Goal: Task Accomplishment & Management: Use online tool/utility

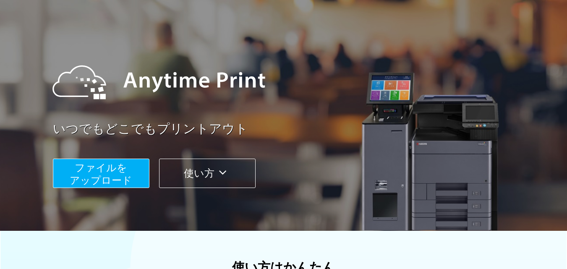
click at [139, 171] on button "ファイルを ​​アップロード" at bounding box center [101, 173] width 97 height 29
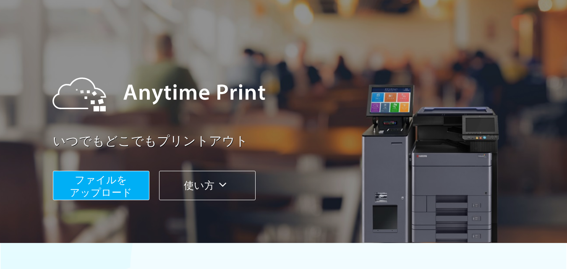
scroll to position [42, 0]
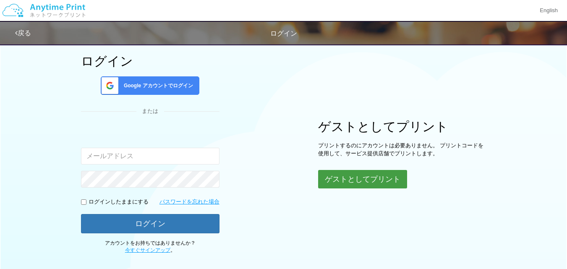
click at [352, 187] on button "ゲストとしてプリント" at bounding box center [362, 179] width 89 height 18
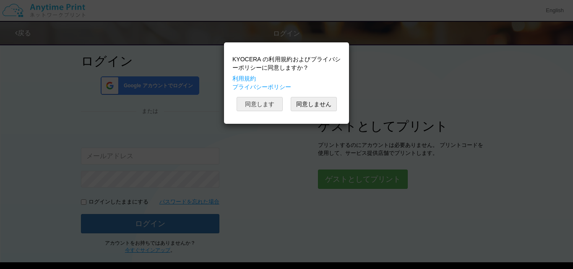
click at [264, 105] on button "同意します" at bounding box center [260, 104] width 46 height 14
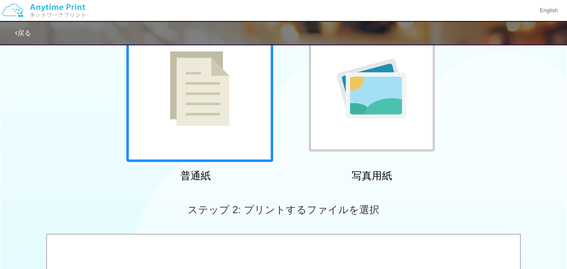
scroll to position [294, 0]
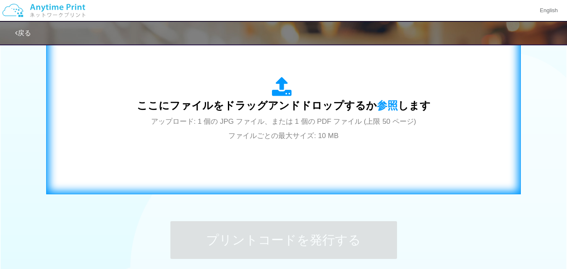
click at [394, 104] on span "ここにファイルをドラッグアンドドロップするか 参照 します" at bounding box center [284, 105] width 294 height 12
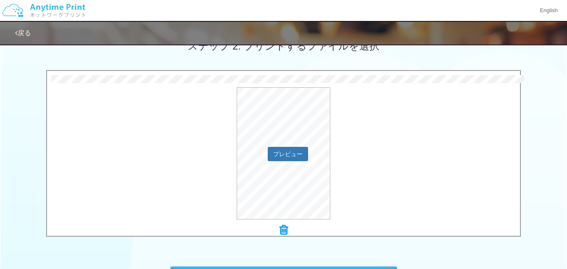
scroll to position [243, 0]
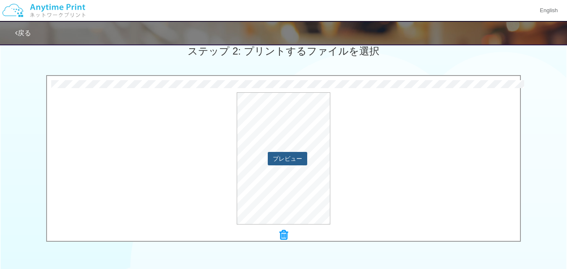
click at [299, 162] on button "プレビュー" at bounding box center [287, 158] width 39 height 13
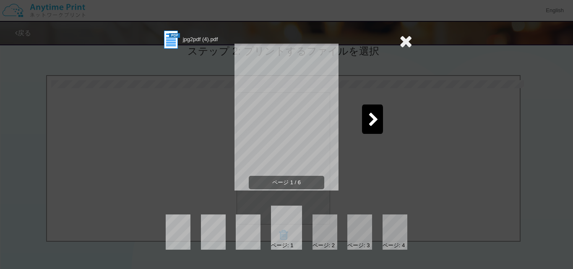
click at [372, 120] on icon at bounding box center [373, 120] width 10 height 15
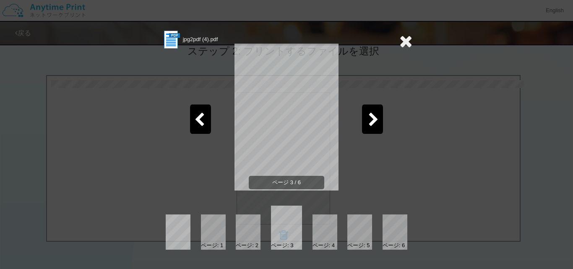
click at [370, 124] on icon at bounding box center [373, 120] width 10 height 15
click at [384, 122] on div "ページ 4 / 6" at bounding box center [287, 123] width 252 height 147
click at [378, 130] on div at bounding box center [372, 118] width 21 height 29
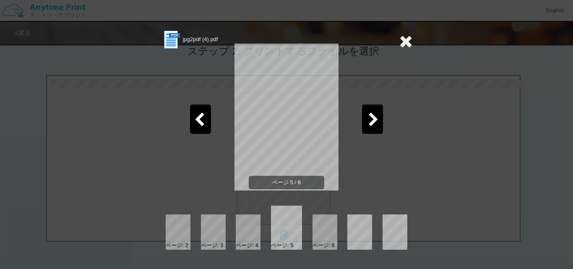
click at [378, 130] on div at bounding box center [372, 118] width 21 height 29
click at [412, 37] on div "jpg2pdf (4).pdf ページ 6 / 6 ページ: 3 ページ: 4 ページ: 5 ページ: 6" at bounding box center [286, 134] width 573 height 269
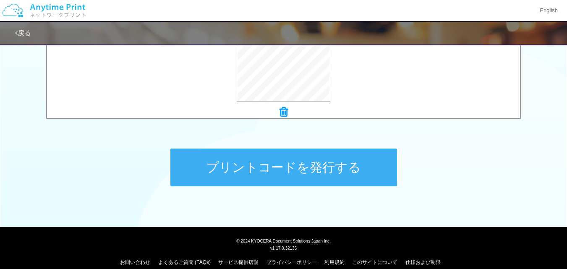
scroll to position [369, 0]
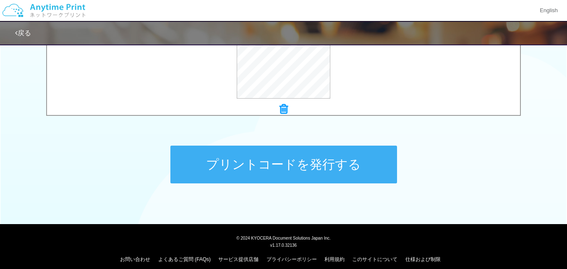
click at [352, 158] on button "プリントコードを発行する" at bounding box center [283, 165] width 227 height 38
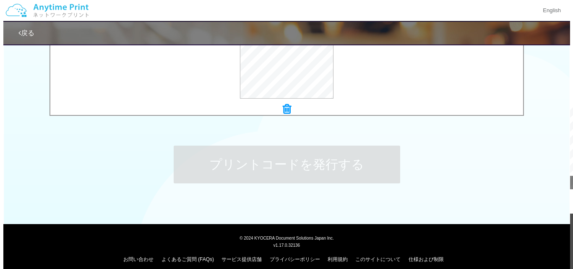
scroll to position [0, 0]
